Goal: Navigation & Orientation: Understand site structure

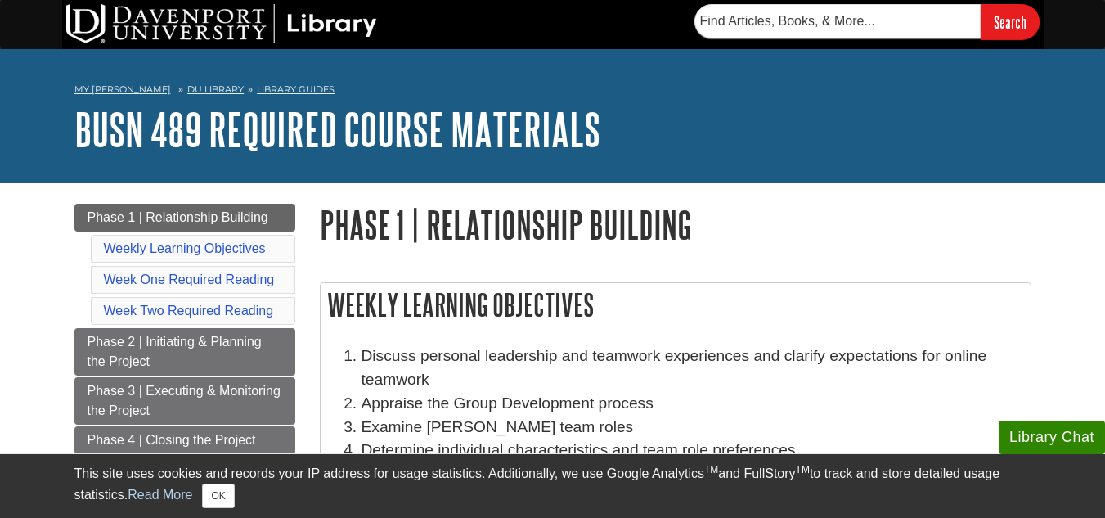
click at [396, 226] on h1 "Phase 1 | Relationship Building" at bounding box center [676, 225] width 712 height 42
click at [396, 221] on h1 "Phase 1 | Relationship Building" at bounding box center [676, 225] width 712 height 42
click at [461, 217] on h1 "Phase 1 | Relationship Building" at bounding box center [676, 225] width 712 height 42
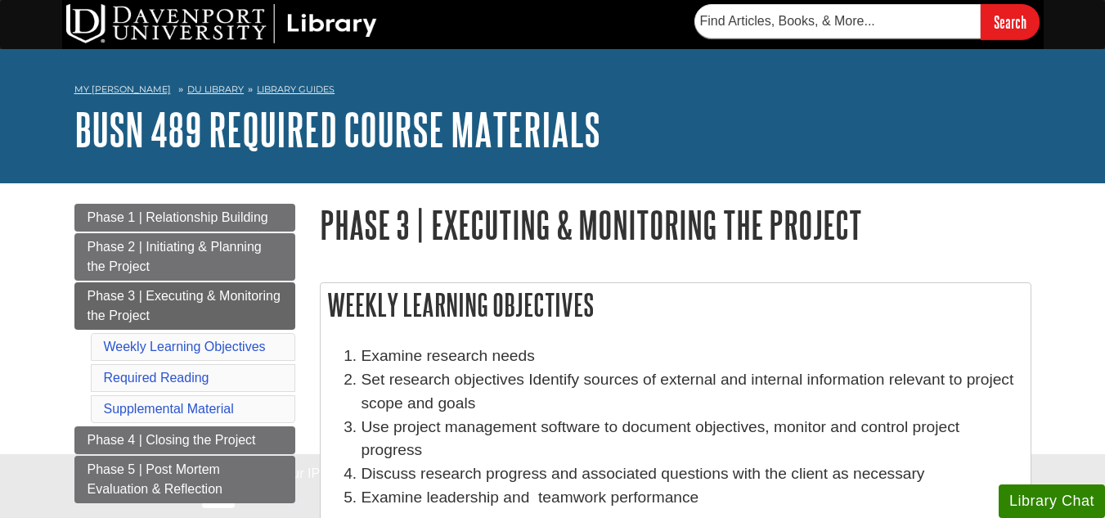
scroll to position [82, 0]
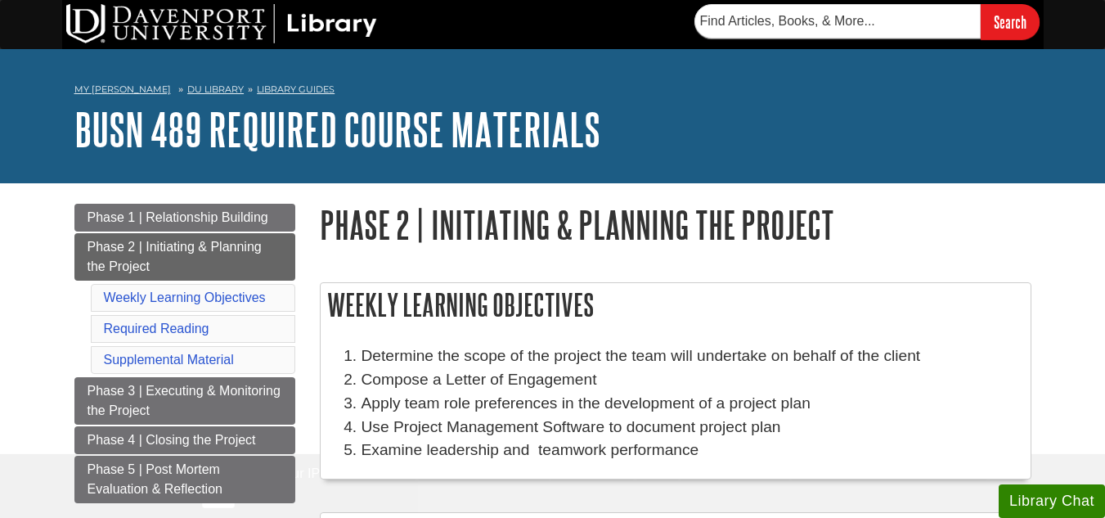
scroll to position [164, 0]
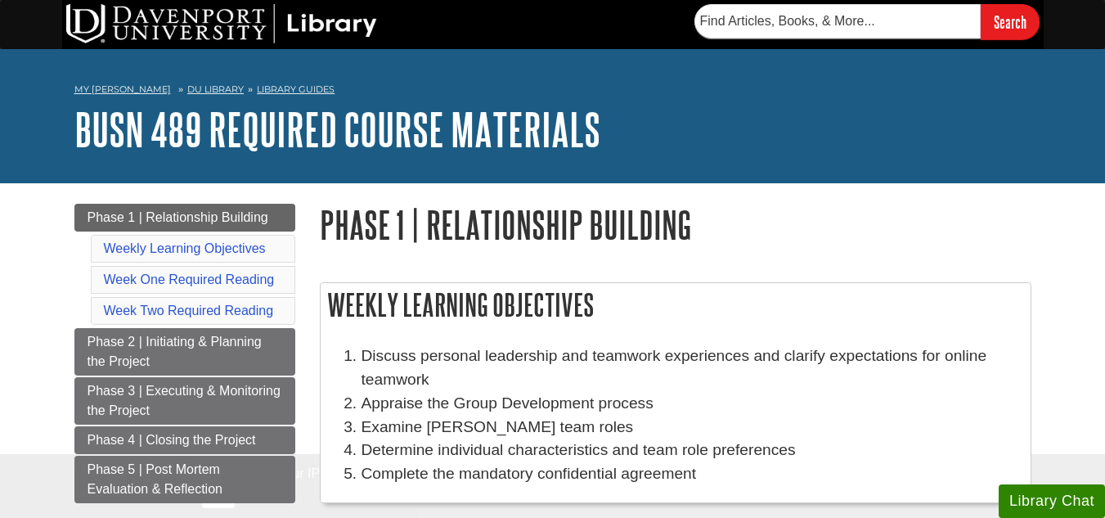
scroll to position [82, 0]
